Goal: Task Accomplishment & Management: Manage account settings

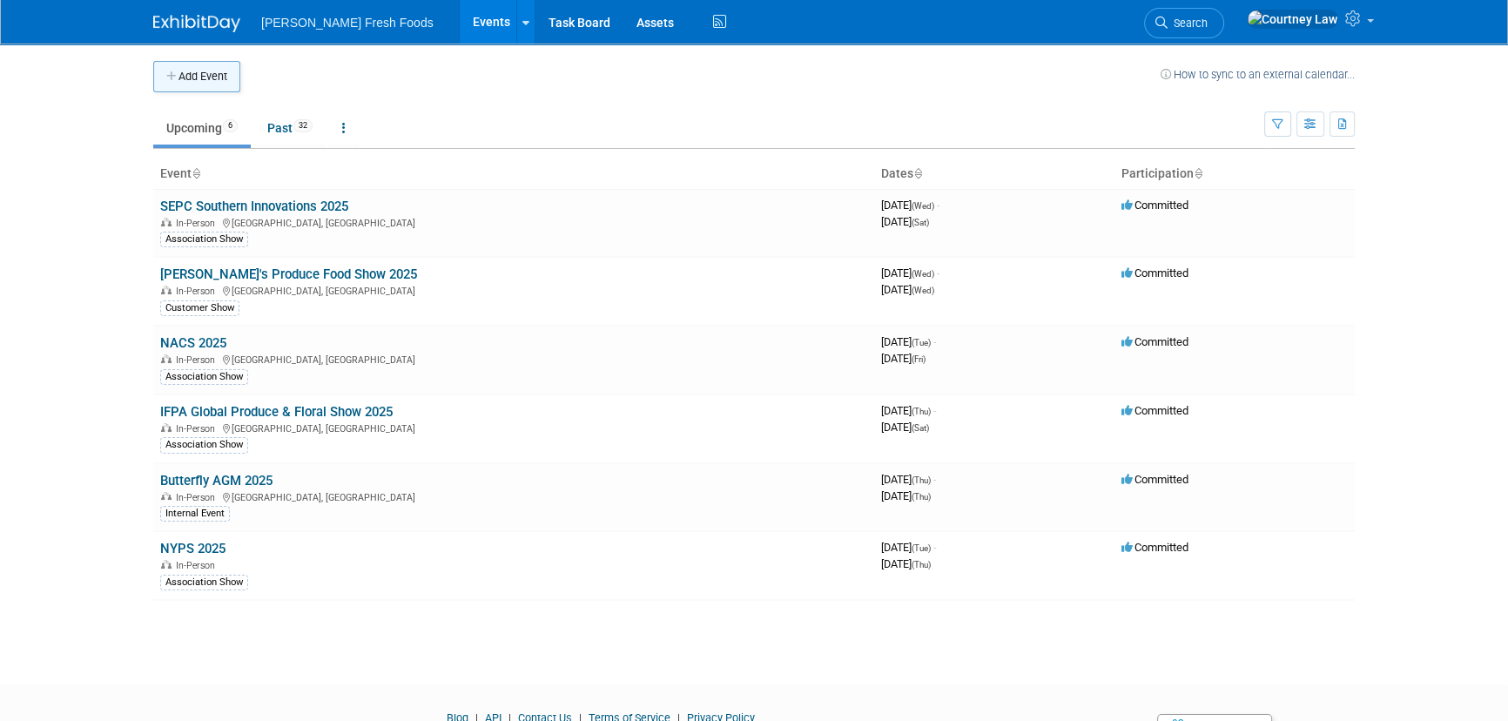
click at [228, 73] on button "Add Event" at bounding box center [196, 76] width 87 height 31
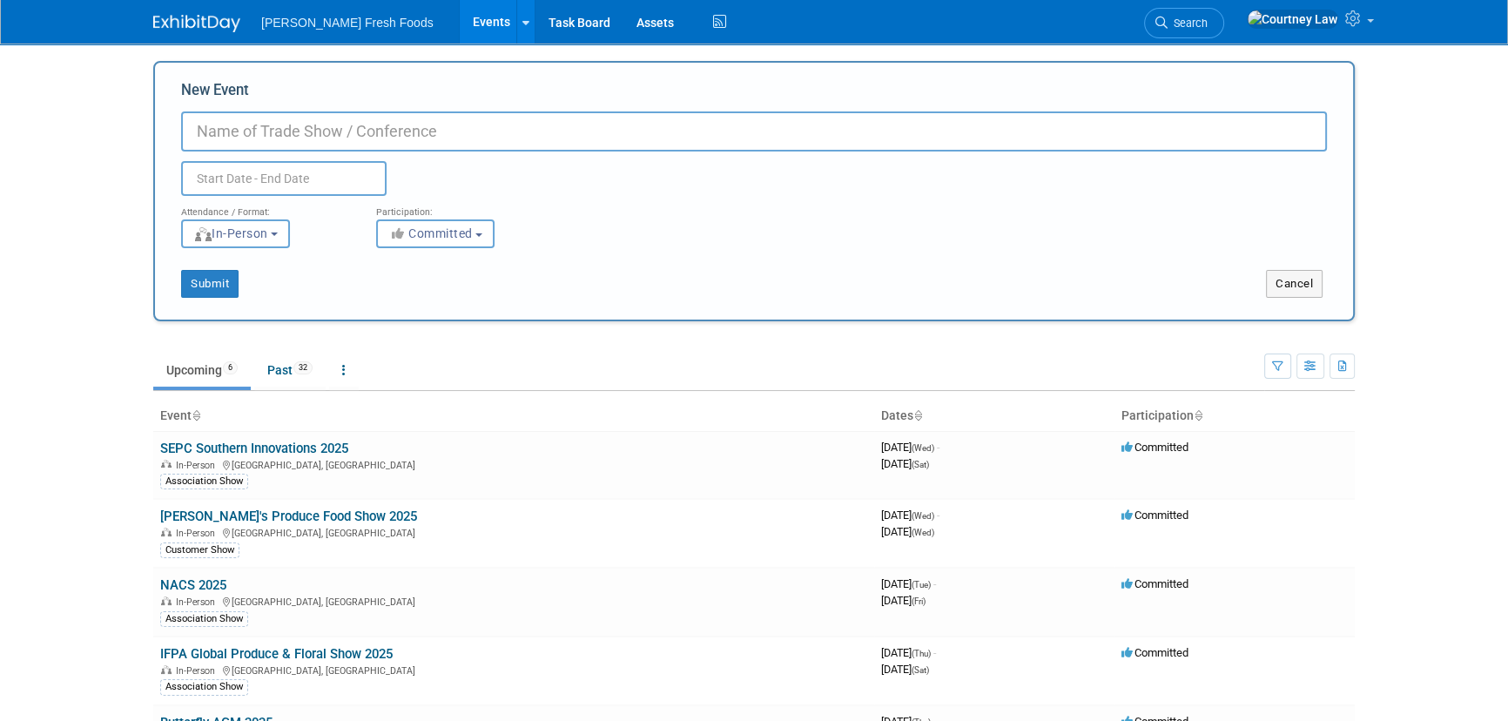
click at [236, 133] on input "New Event" at bounding box center [754, 131] width 1146 height 40
click at [222, 137] on input "Foocentric 2025" at bounding box center [754, 131] width 1146 height 40
type input "Foodcentric 2025"
click at [281, 181] on input "text" at bounding box center [284, 178] width 206 height 35
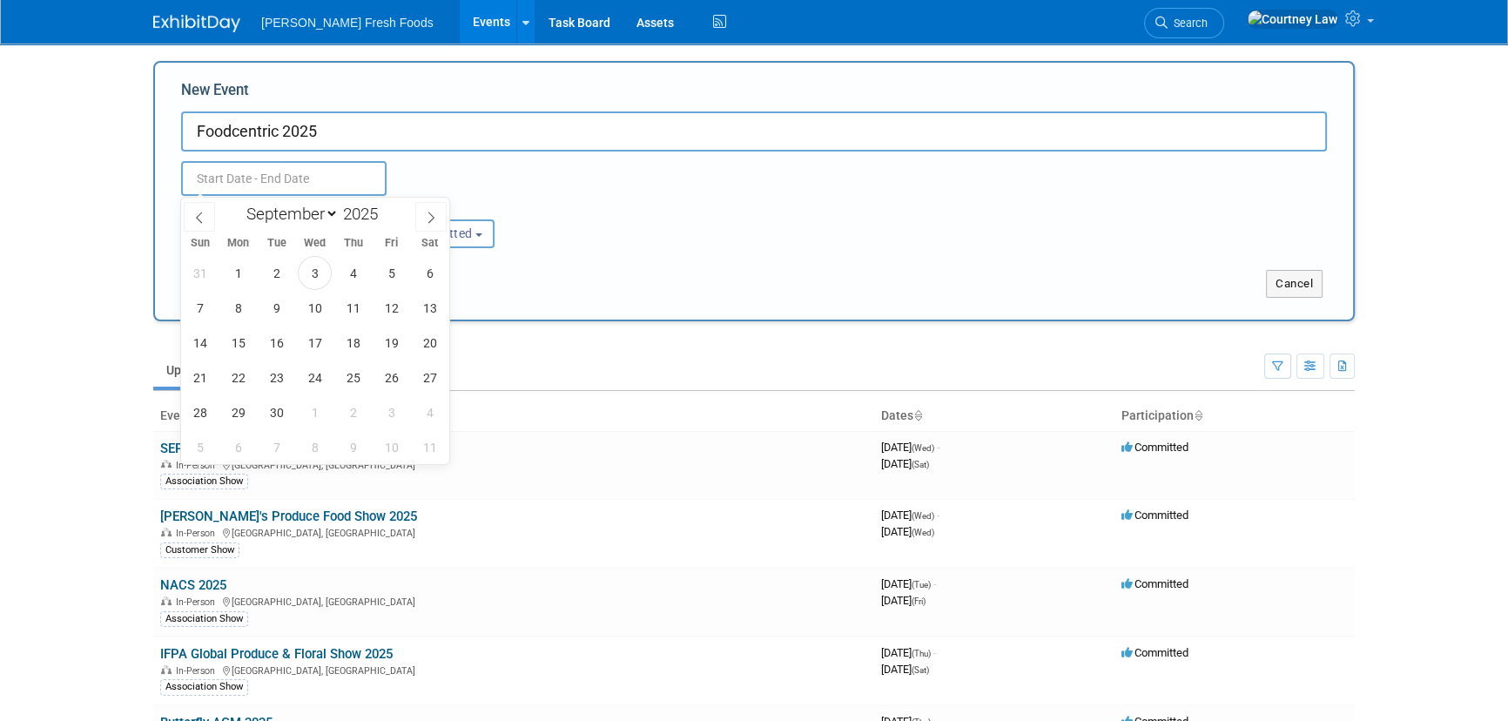
click at [411, 210] on div "January February March April May June July August September October November De…" at bounding box center [314, 213] width 201 height 30
click at [417, 210] on span at bounding box center [430, 217] width 31 height 30
select select "9"
click at [208, 408] on span "26" at bounding box center [200, 412] width 34 height 34
click at [347, 408] on span "30" at bounding box center [353, 412] width 34 height 34
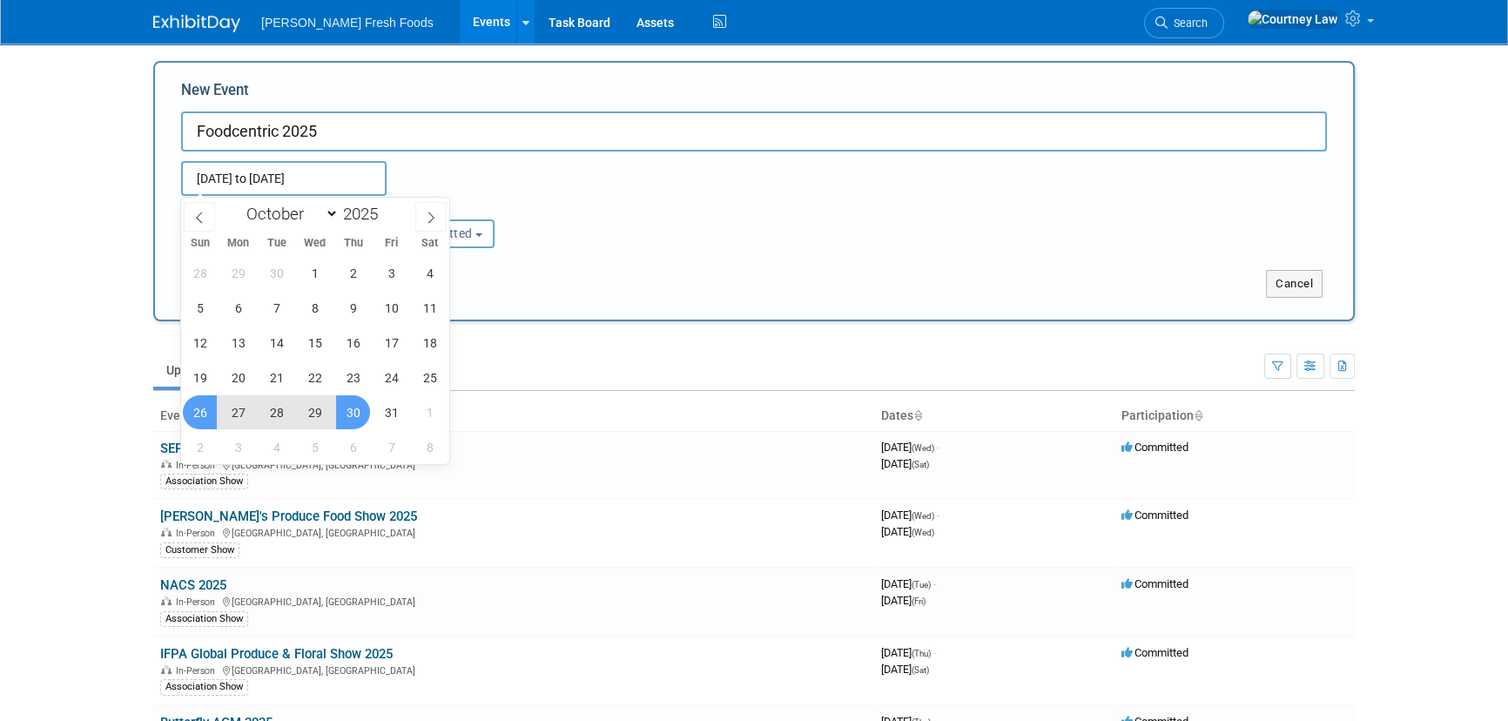
type input "Oct 26, 2025 to Oct 30, 2025"
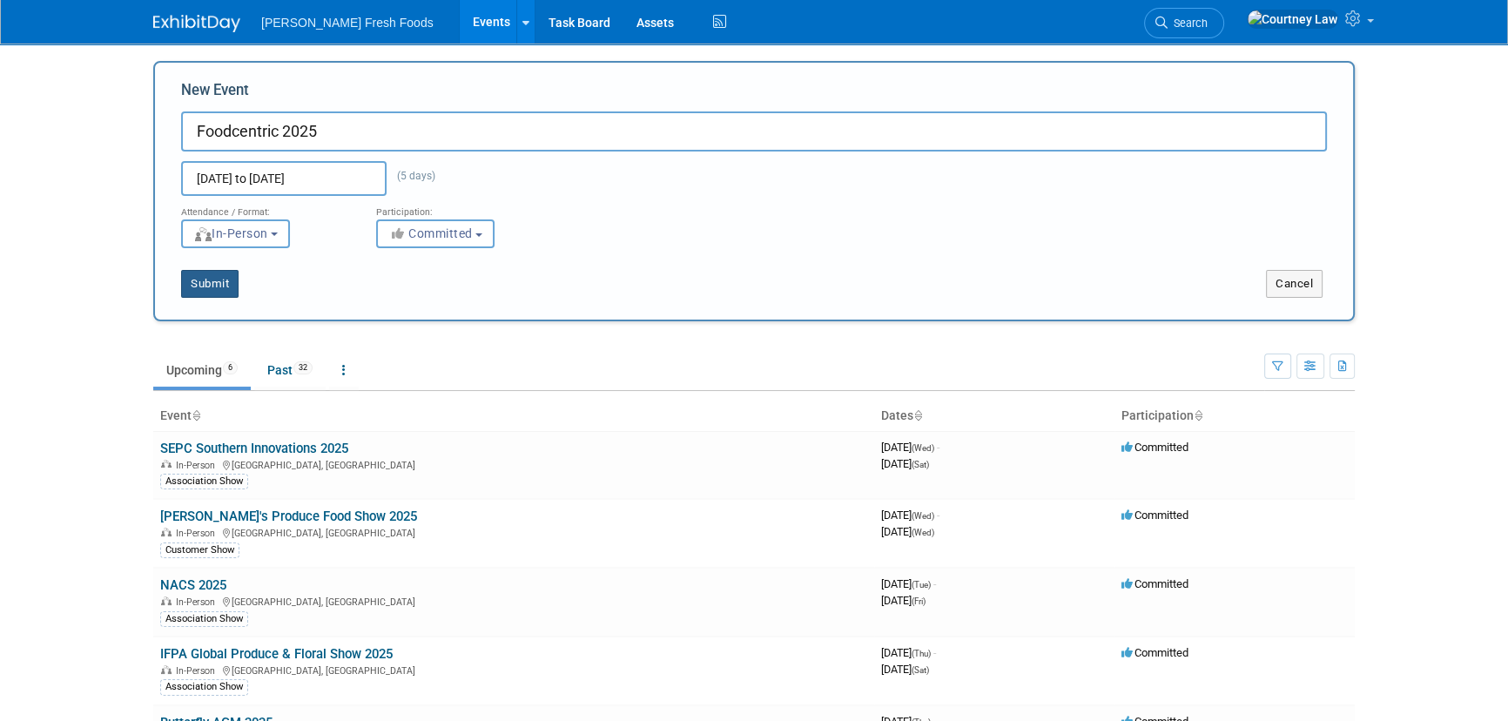
click at [218, 282] on button "Submit" at bounding box center [209, 284] width 57 height 28
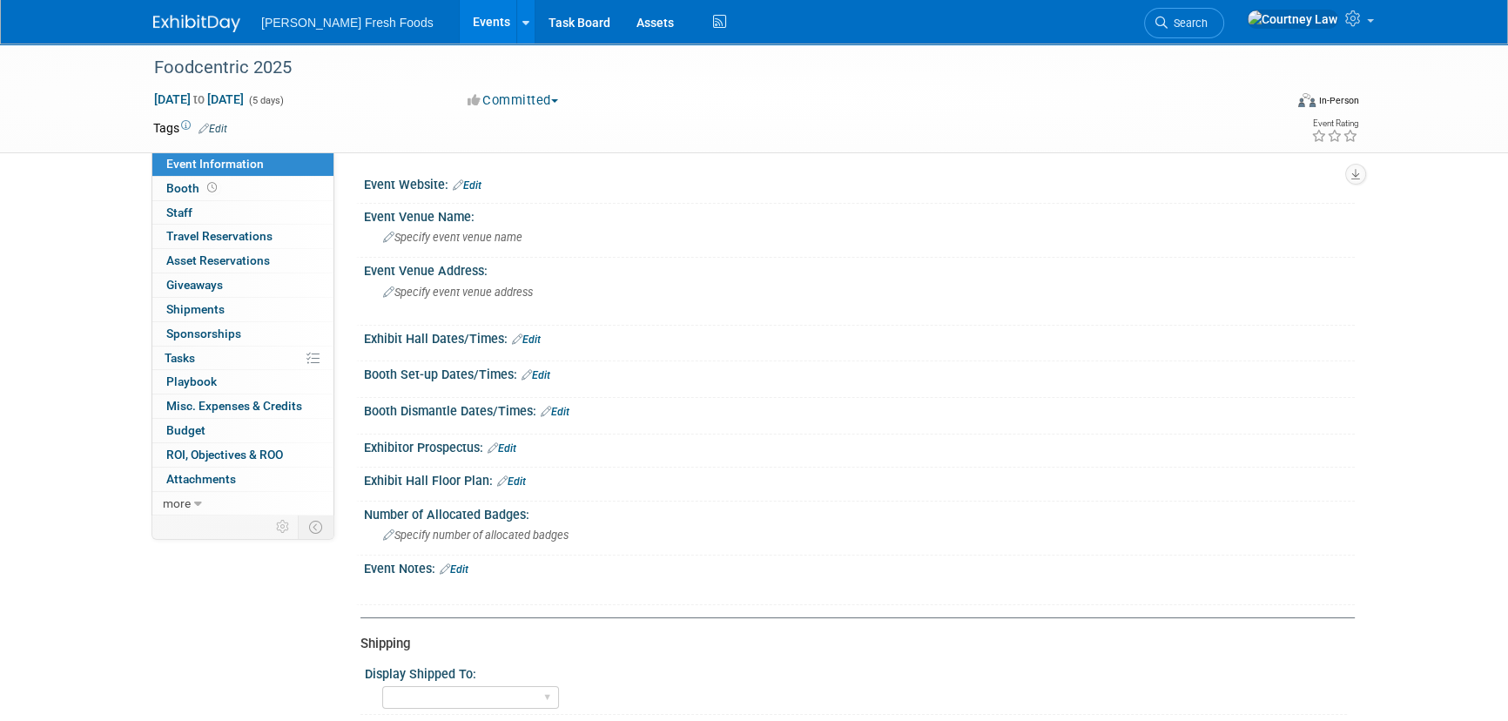
click at [226, 130] on link "Edit" at bounding box center [213, 129] width 29 height 12
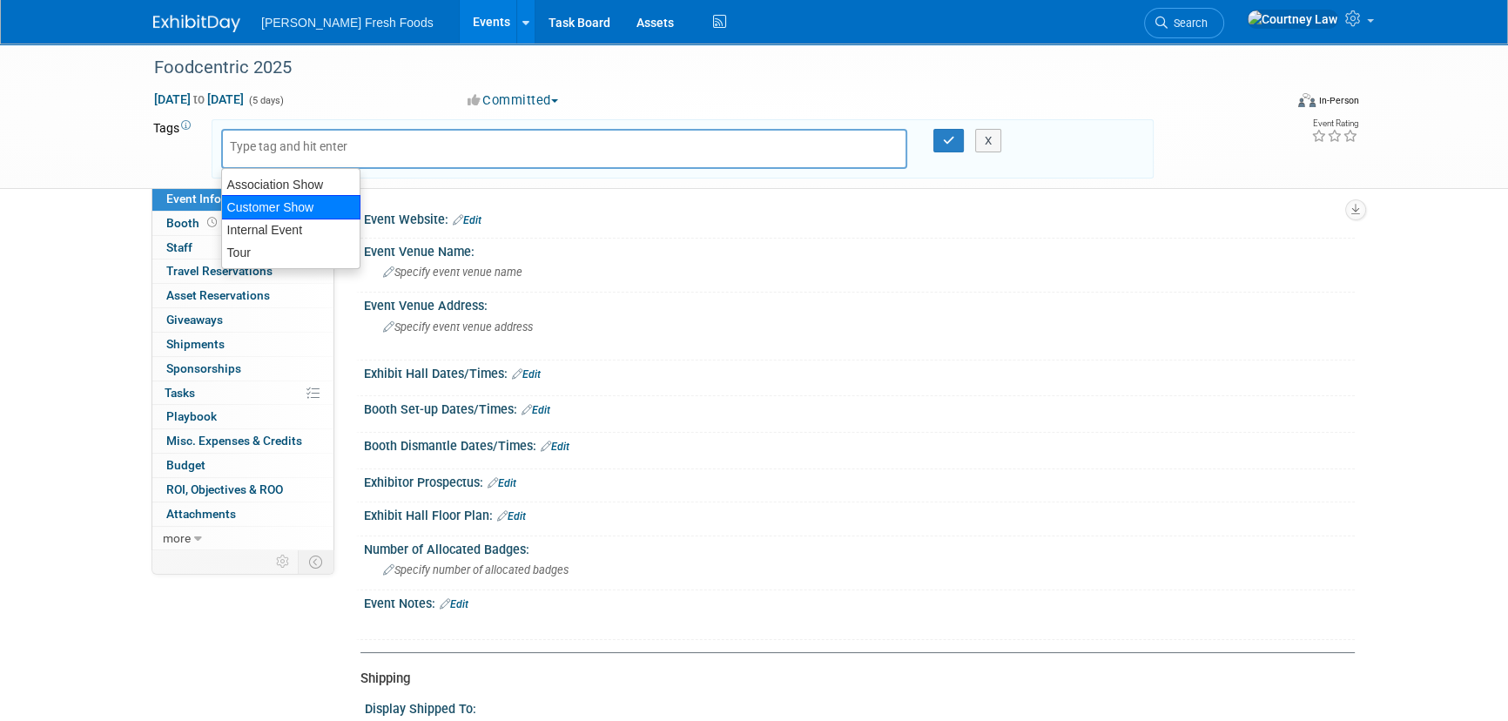
click at [286, 217] on div "Customer Show" at bounding box center [290, 207] width 139 height 24
type input "Customer Show"
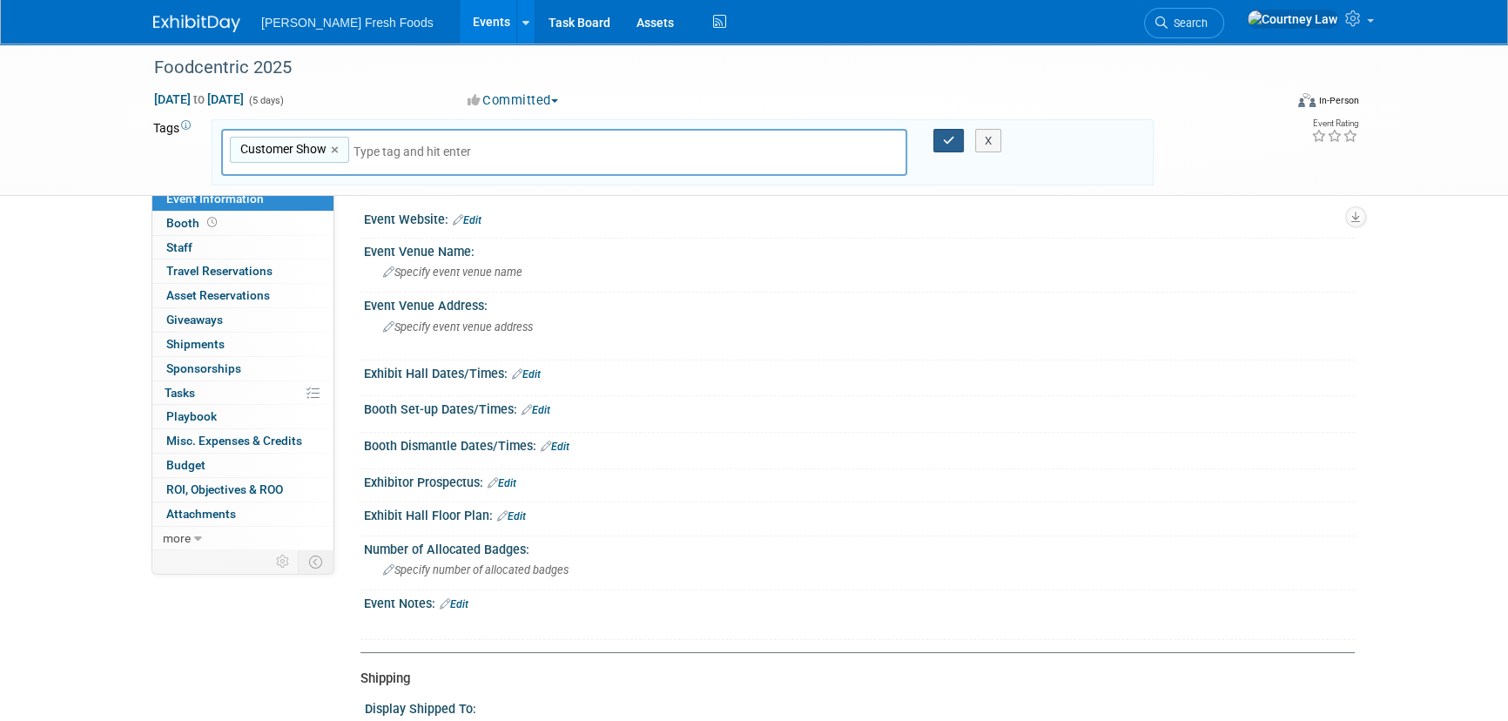
click at [954, 144] on button "button" at bounding box center [949, 141] width 31 height 24
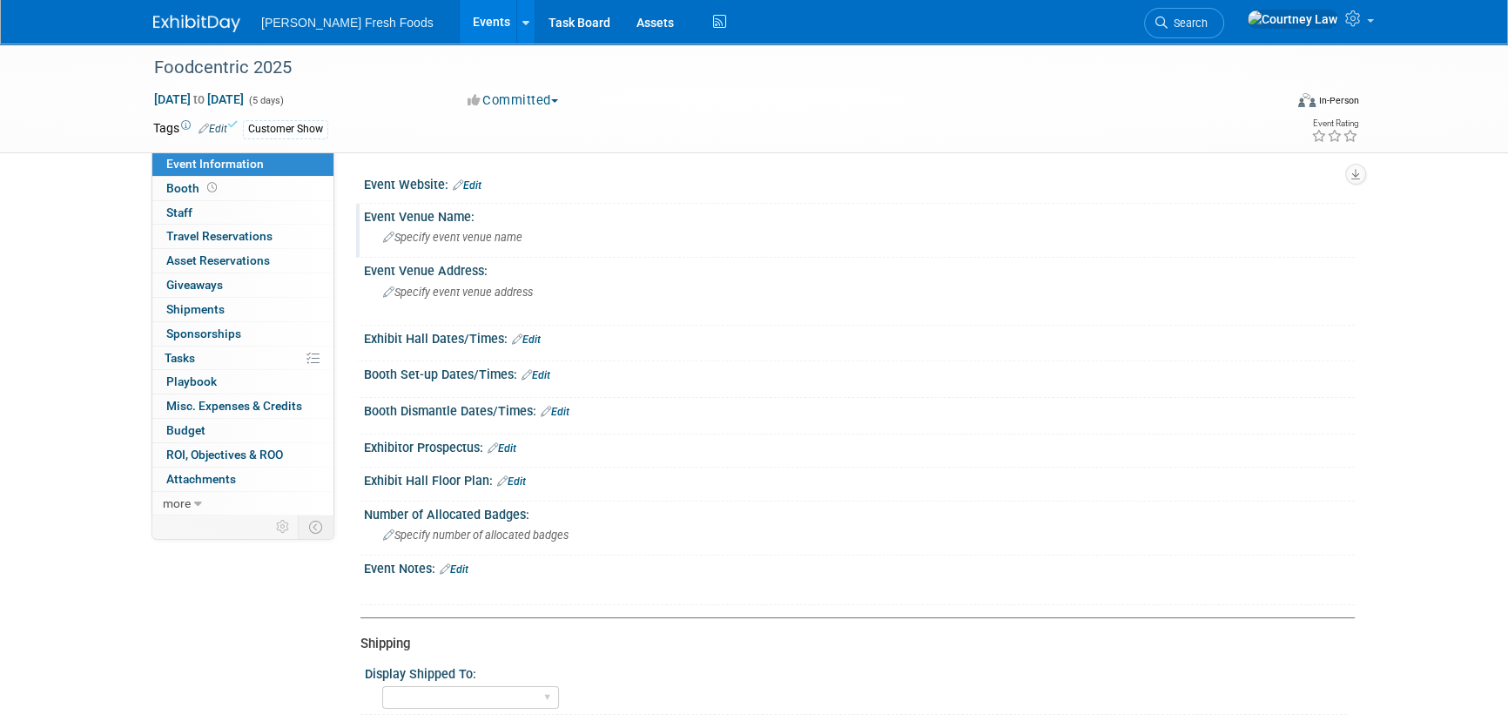
click at [442, 244] on span "Specify event venue name" at bounding box center [452, 237] width 139 height 13
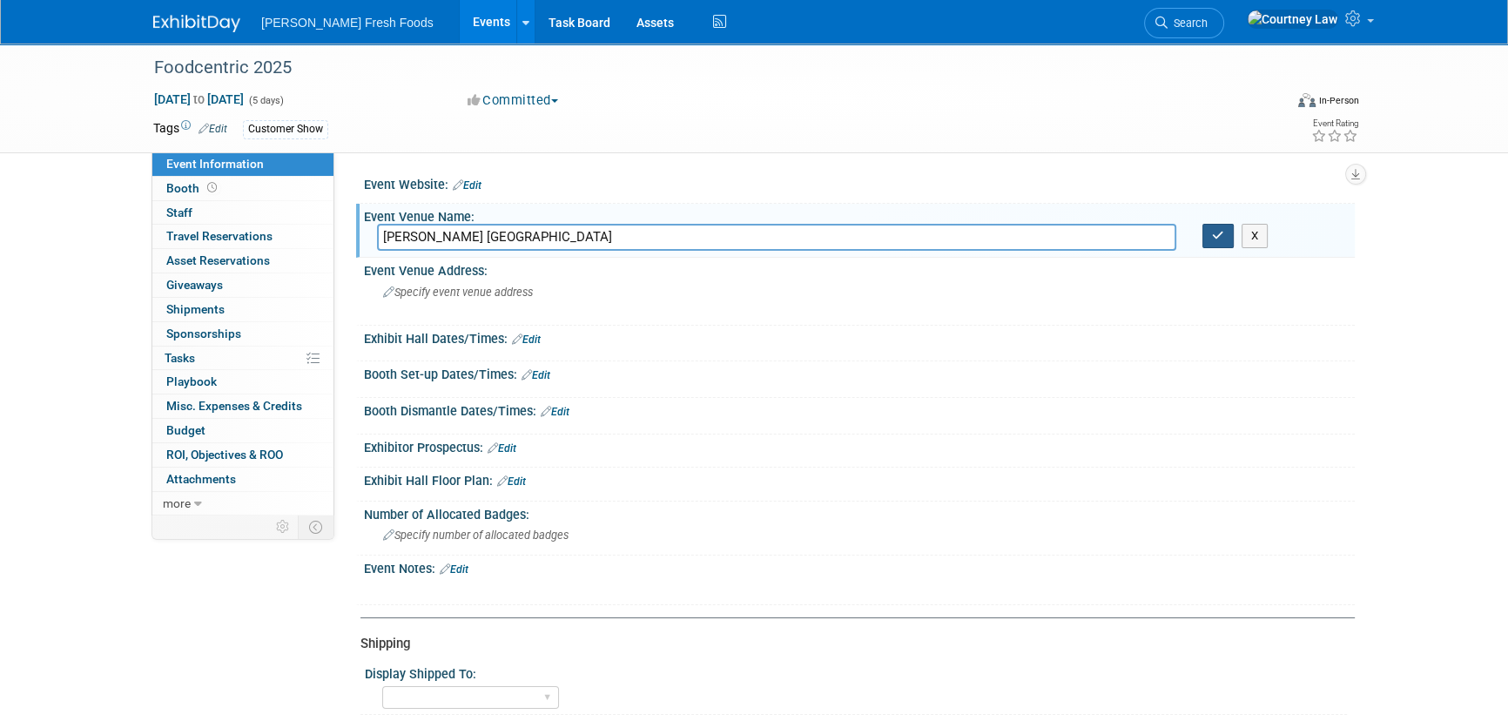
type input "Rosen Shingle Creek Resort"
click at [1221, 235] on icon "button" at bounding box center [1218, 235] width 12 height 11
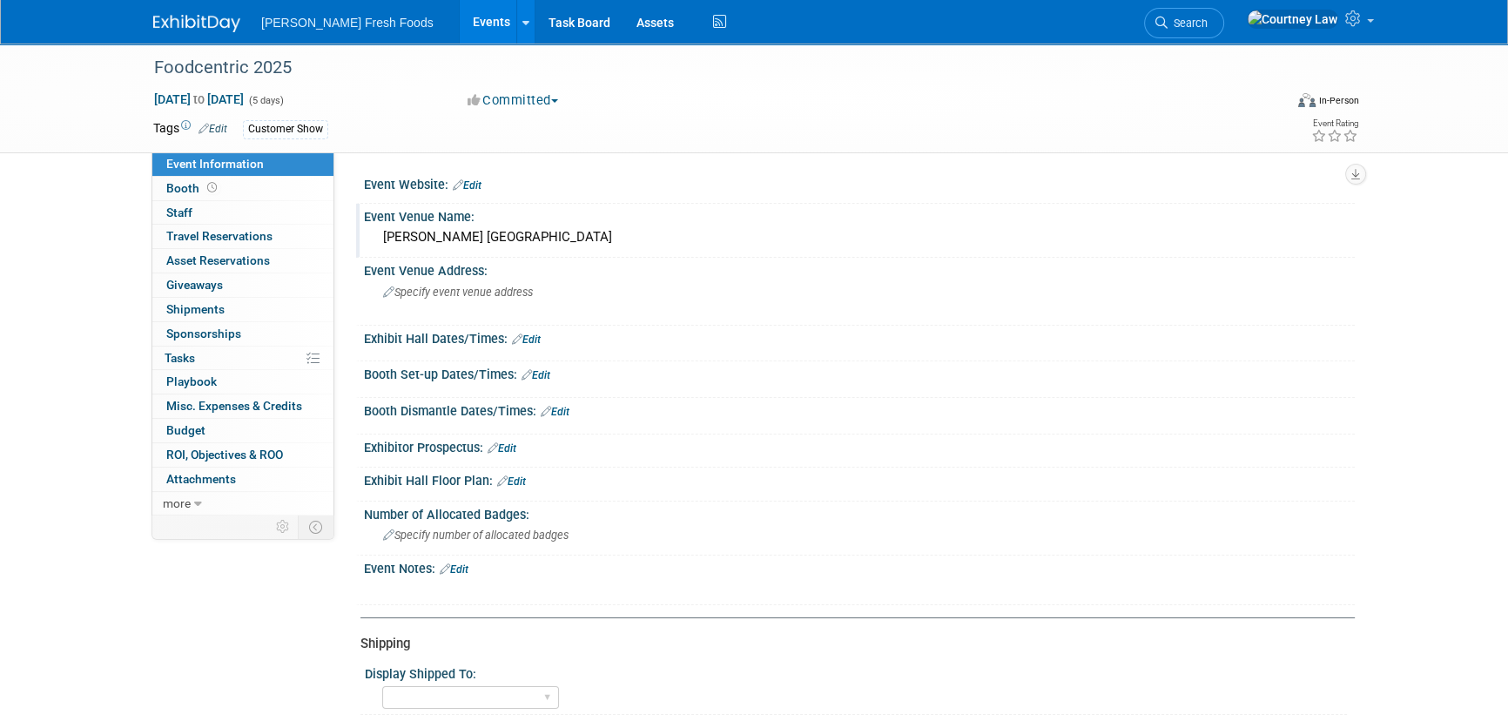
click at [412, 247] on div "Rosen Shingle Creek Resort" at bounding box center [859, 237] width 965 height 27
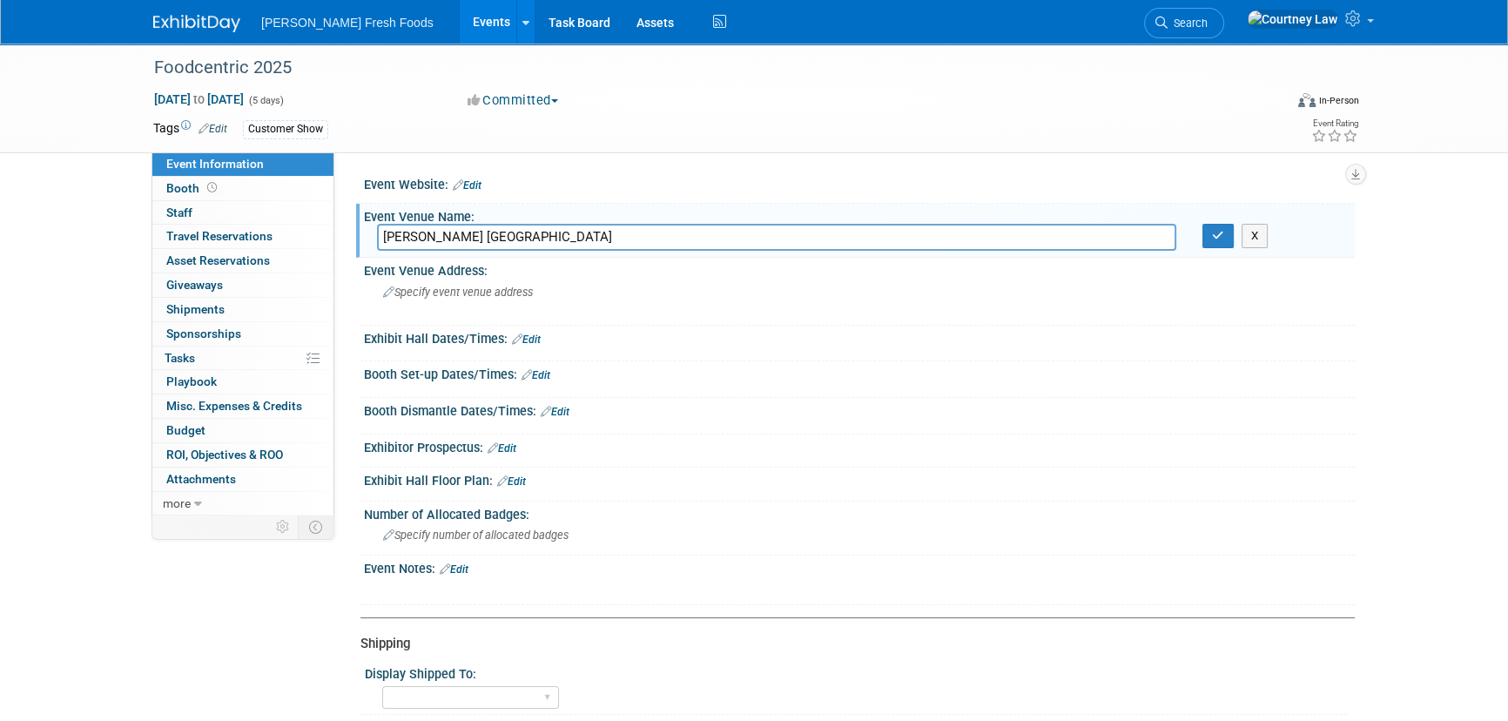
click at [412, 247] on input "Rosen Shingle Creek Resort" at bounding box center [776, 237] width 799 height 27
click at [520, 314] on div "Specify event venue address" at bounding box center [570, 299] width 387 height 40
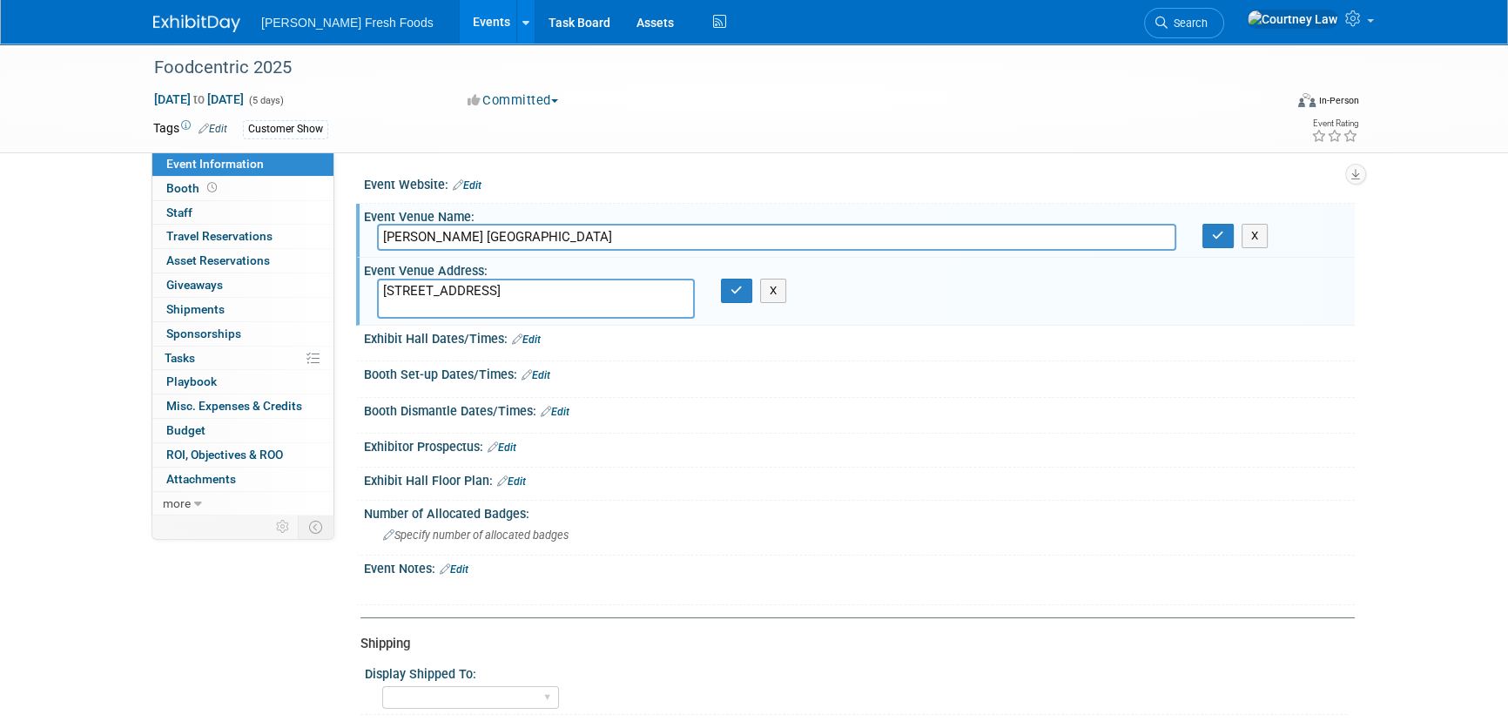
click at [509, 288] on textarea "9939 Universal Blvd, Orlando, FL 32819" at bounding box center [536, 299] width 318 height 40
click at [388, 286] on textarea "9939 Universal Blvd Orlando, FL 32819" at bounding box center [536, 299] width 318 height 40
type textarea "9939 Universal Blvd Orlando, FL 32819"
click at [737, 286] on icon "button" at bounding box center [737, 290] width 12 height 11
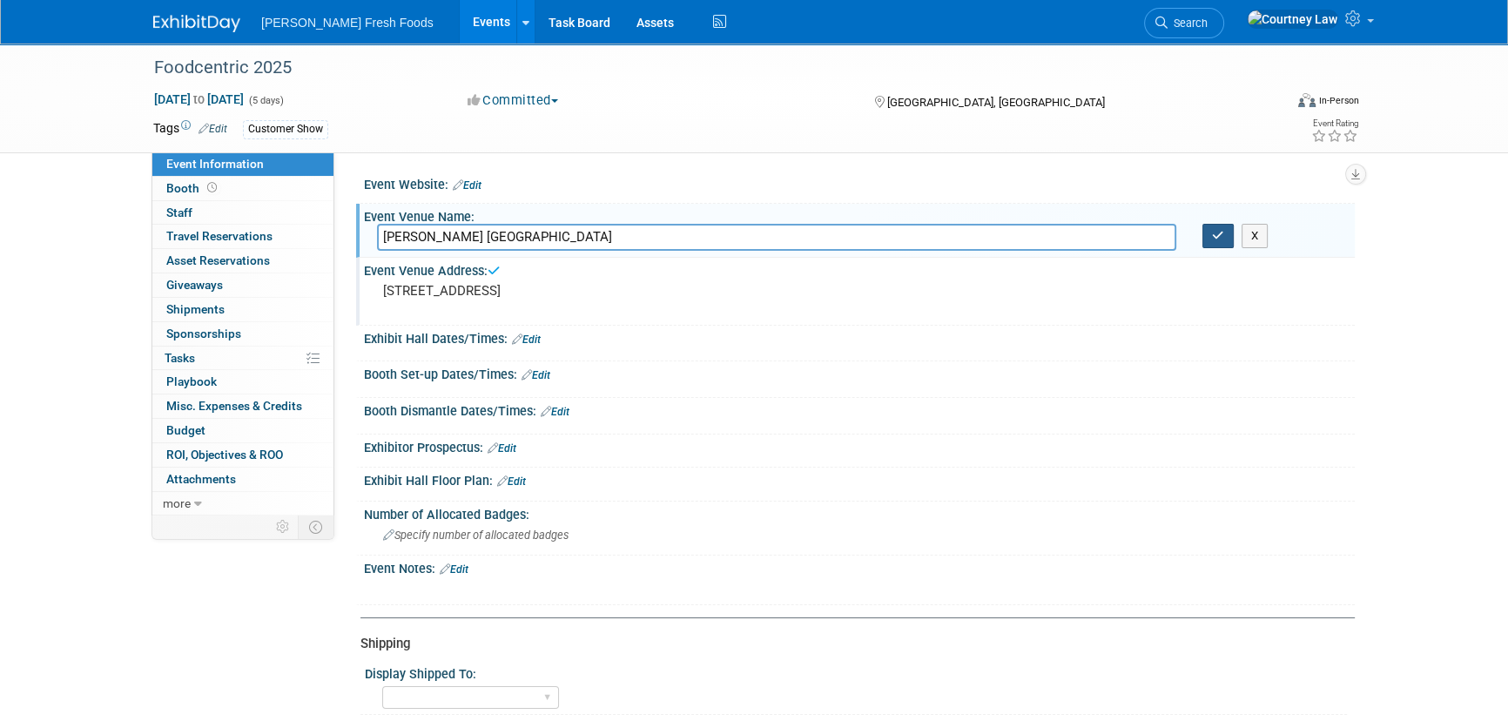
click at [1227, 239] on button "button" at bounding box center [1218, 236] width 31 height 24
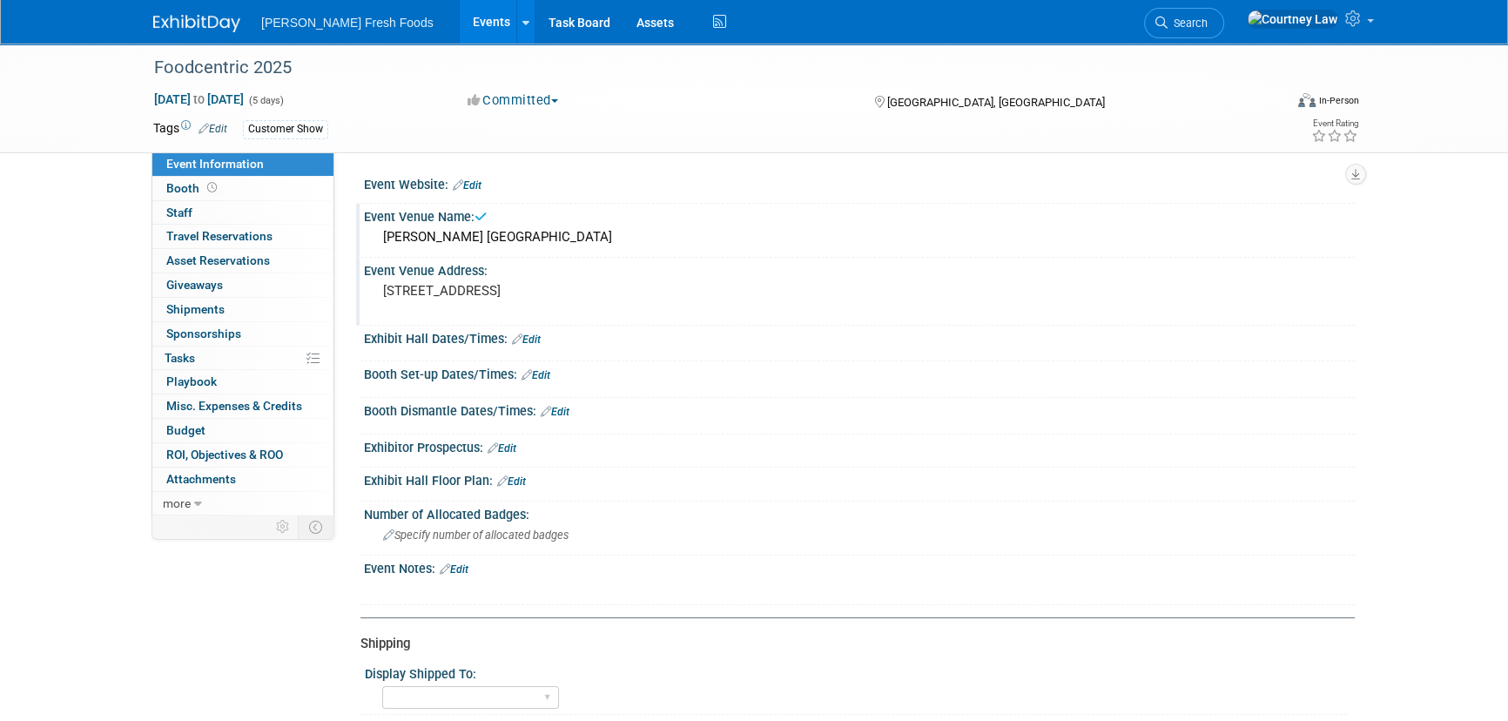
click at [187, 23] on img at bounding box center [196, 23] width 87 height 17
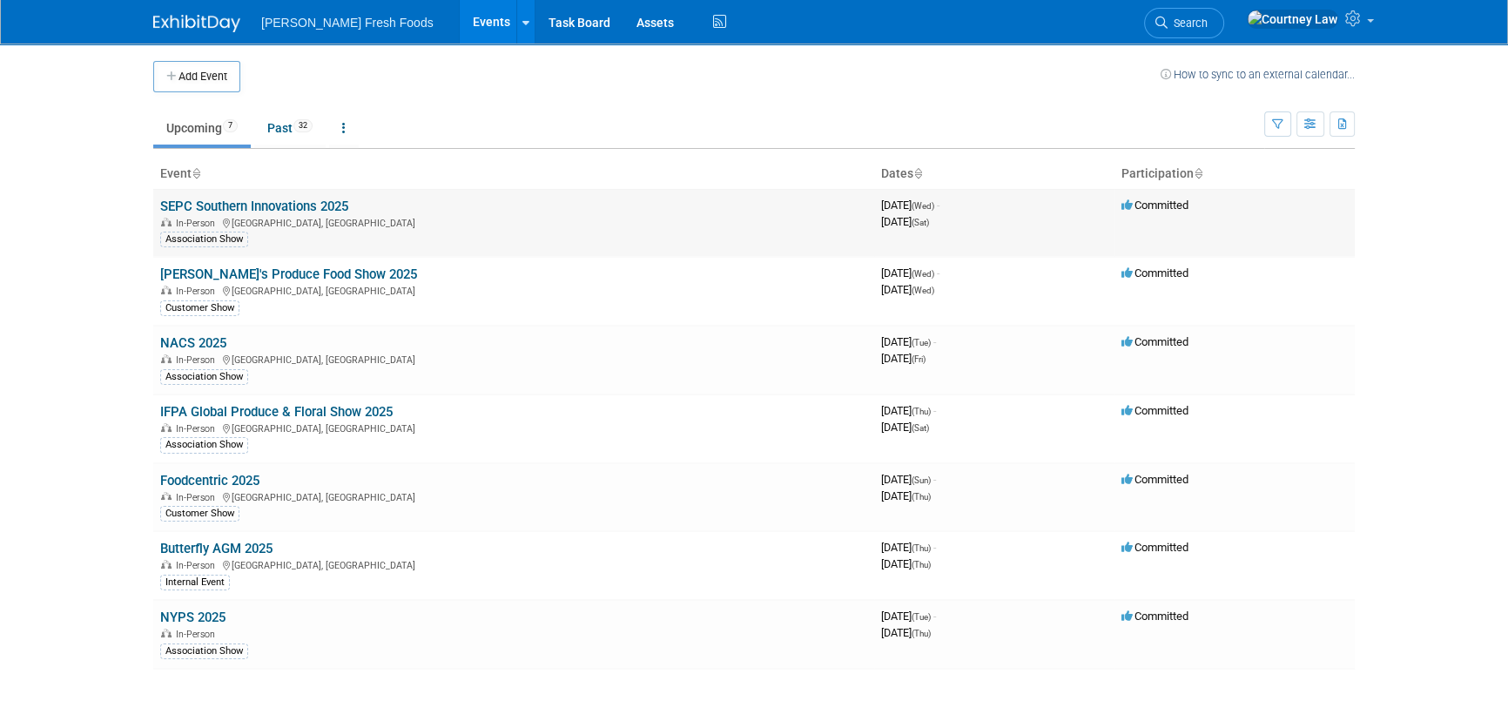
click at [295, 206] on link "SEPC Southern Innovations 2025" at bounding box center [254, 207] width 188 height 16
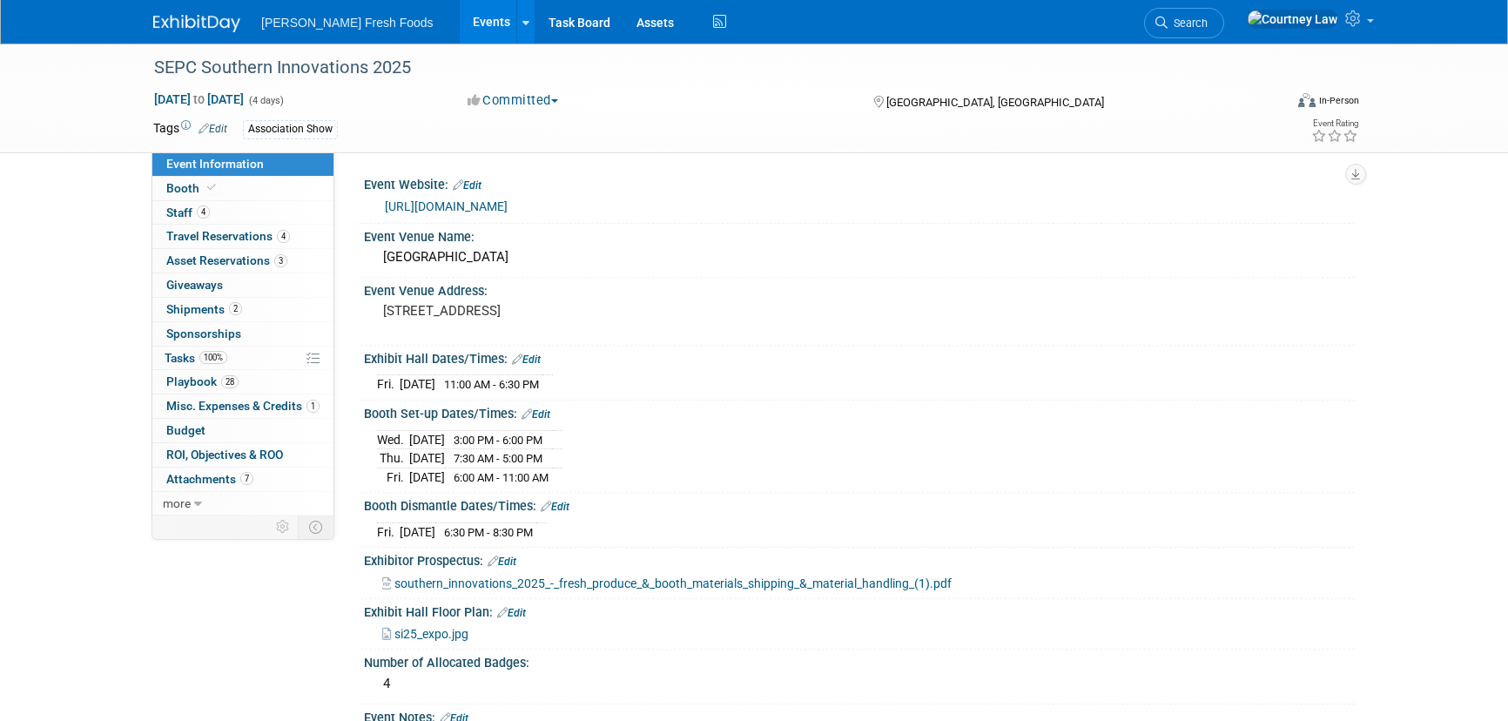
select select "Advanced Warehouse"
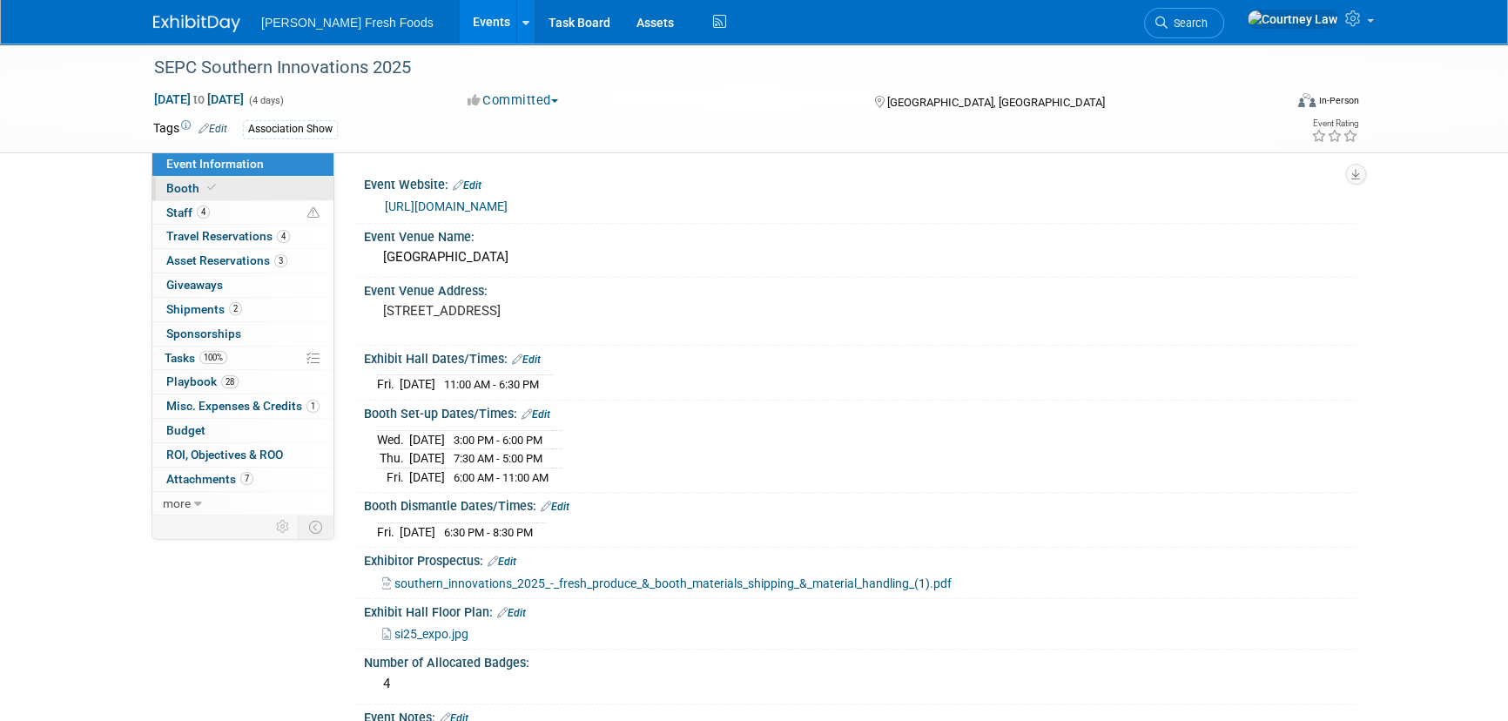
click at [239, 190] on link "Booth" at bounding box center [242, 189] width 181 height 24
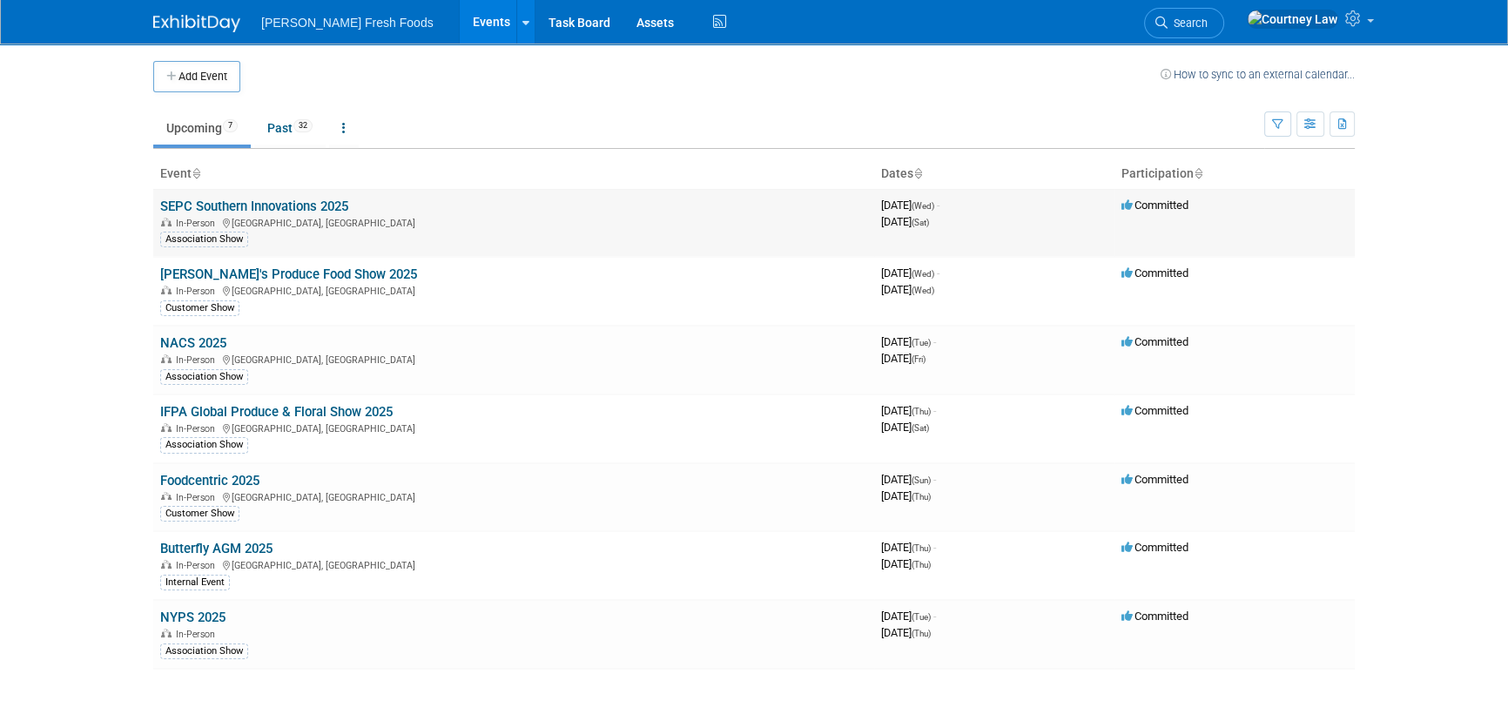
click at [279, 200] on link "SEPC Southern Innovations 2025" at bounding box center [254, 207] width 188 height 16
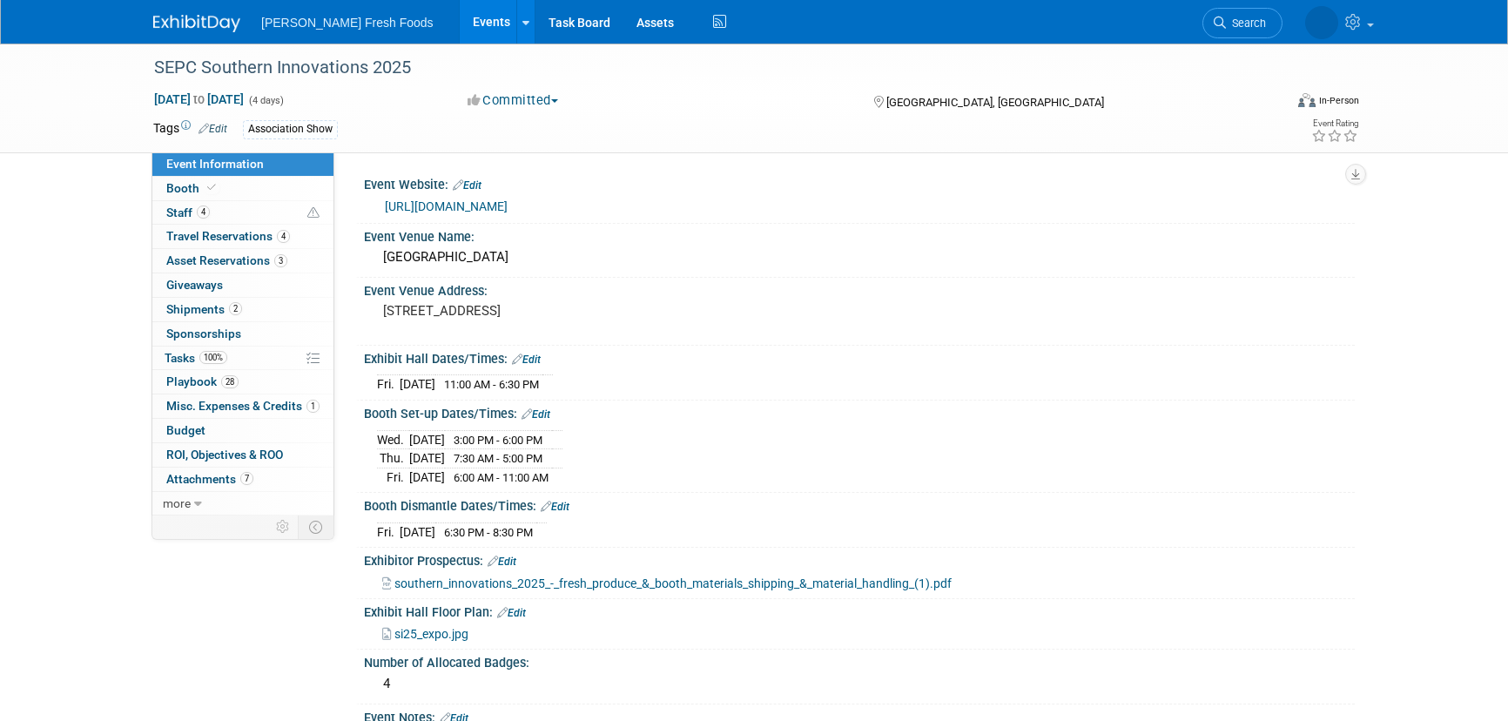
select select "Advanced Warehouse"
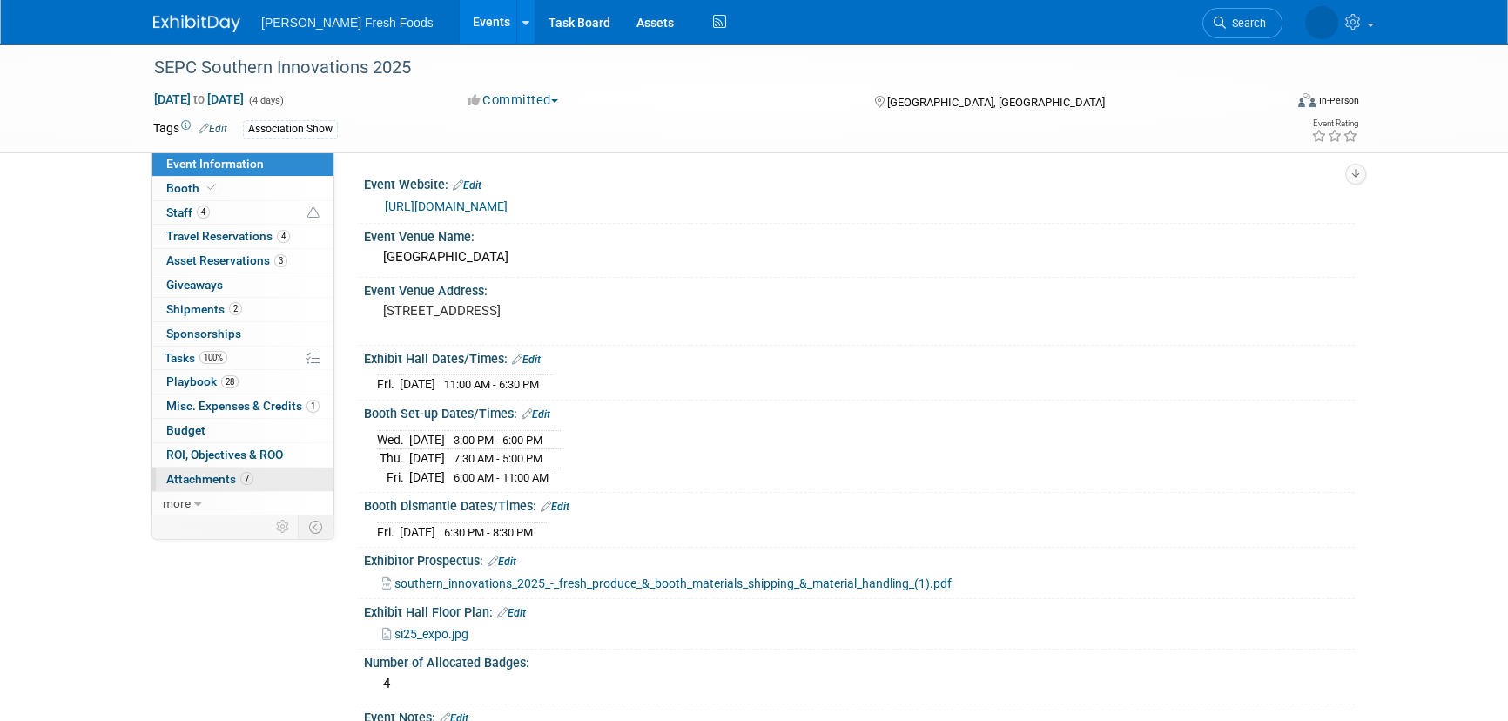
click at [185, 477] on span "Attachments 7" at bounding box center [209, 479] width 87 height 14
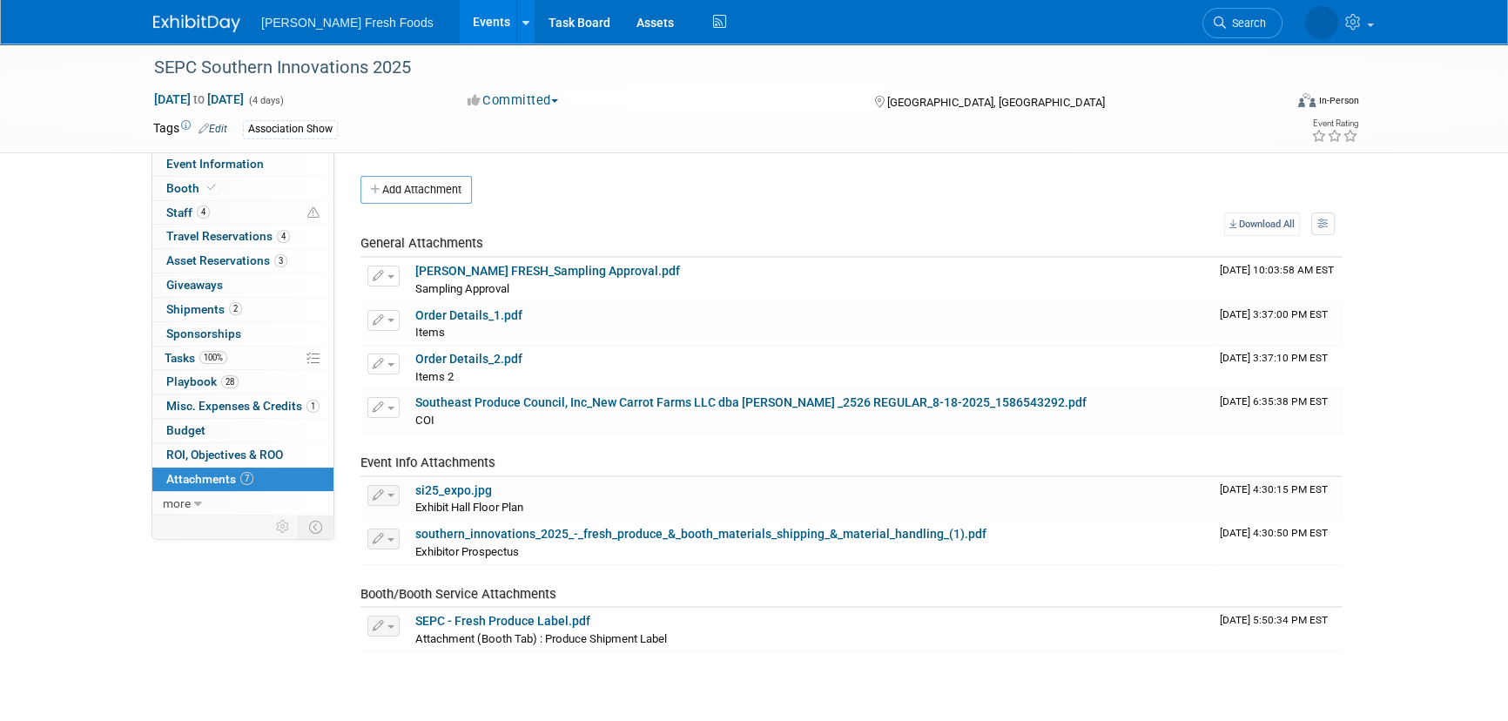
drag, startPoint x: 428, startPoint y: 193, endPoint x: 458, endPoint y: 193, distance: 29.6
click at [428, 193] on button "Add Attachment" at bounding box center [416, 190] width 111 height 28
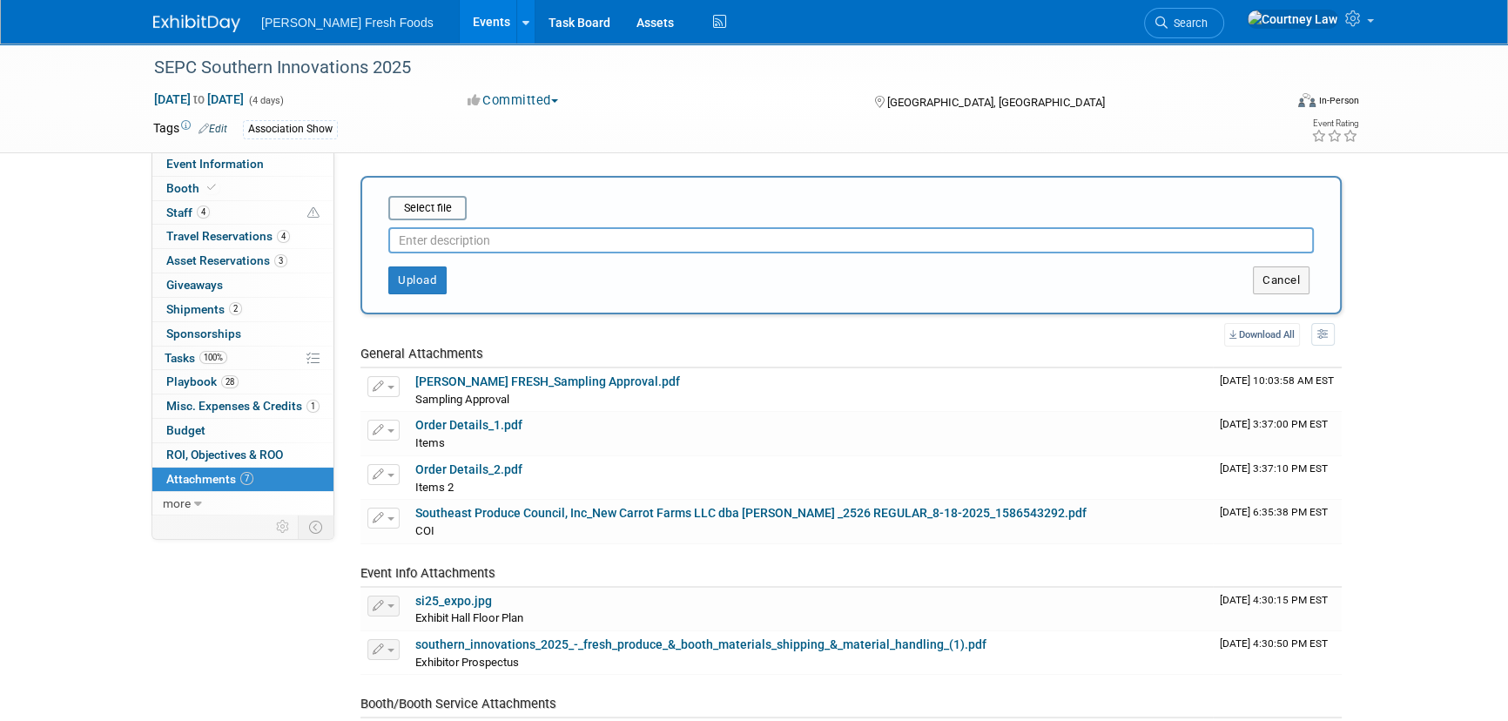
click at [478, 239] on input "text" at bounding box center [851, 240] width 926 height 26
type input "Electric floor plan"
click at [454, 212] on input "file" at bounding box center [361, 208] width 207 height 21
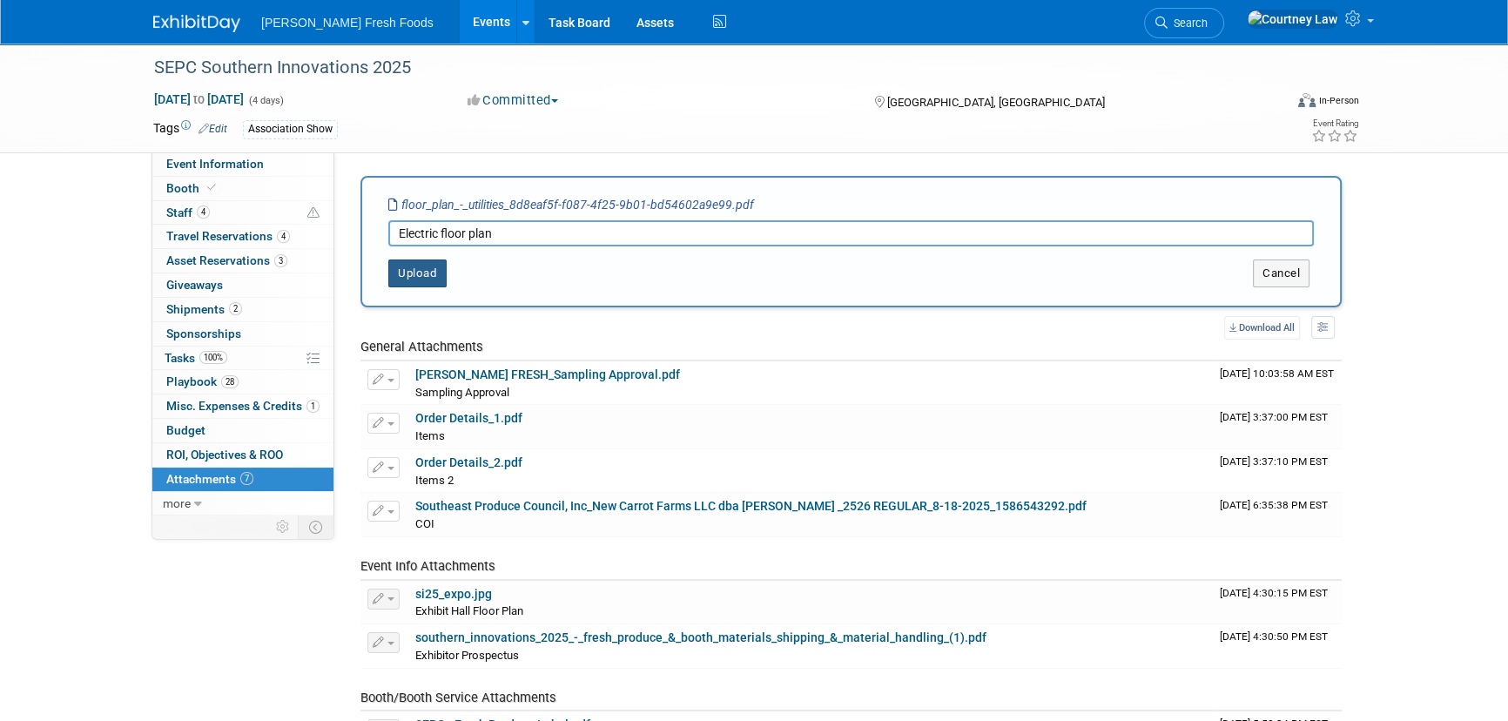
click at [406, 270] on button "Upload" at bounding box center [417, 274] width 58 height 28
